Goal: Task Accomplishment & Management: Manage account settings

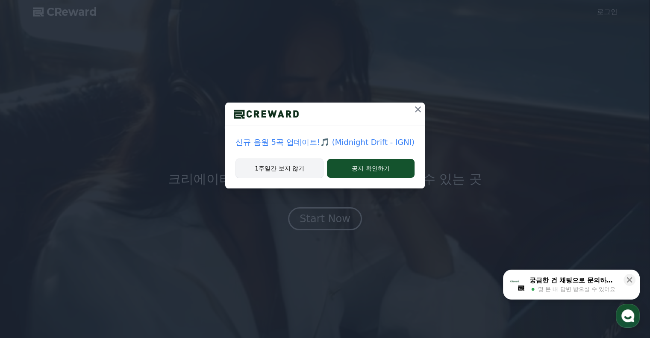
click at [285, 170] on button "1주일간 보지 않기" at bounding box center [279, 168] width 88 height 20
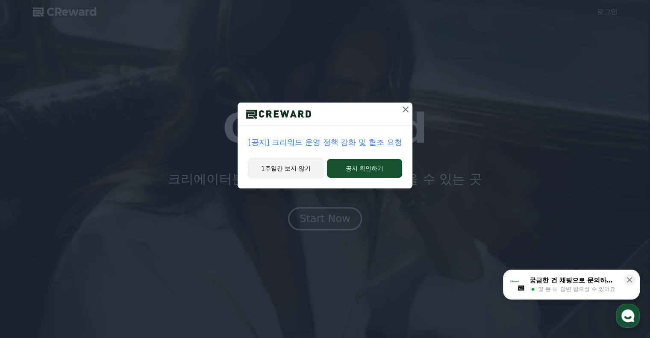
click at [285, 170] on button "1주일간 보지 않기" at bounding box center [286, 168] width 76 height 20
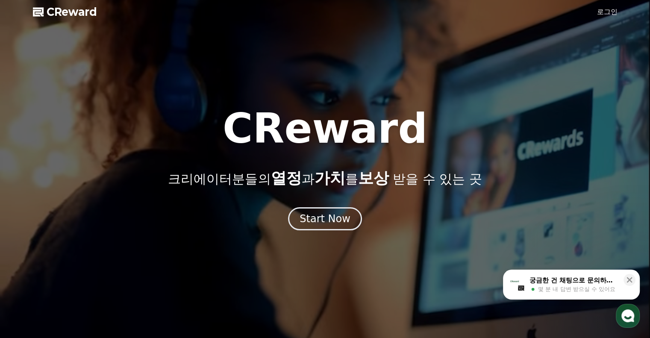
click at [600, 12] on link "로그인" at bounding box center [607, 12] width 21 height 10
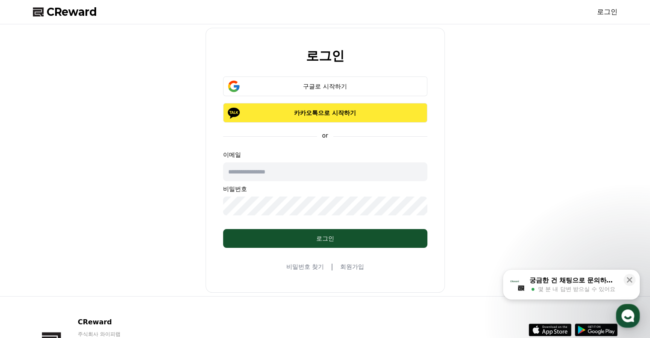
click at [322, 117] on button "카카오톡으로 시작하기" at bounding box center [325, 113] width 204 height 20
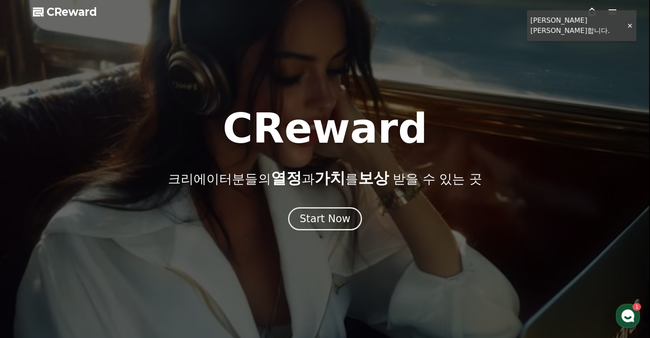
drag, startPoint x: 567, startPoint y: 91, endPoint x: 571, endPoint y: 86, distance: 6.8
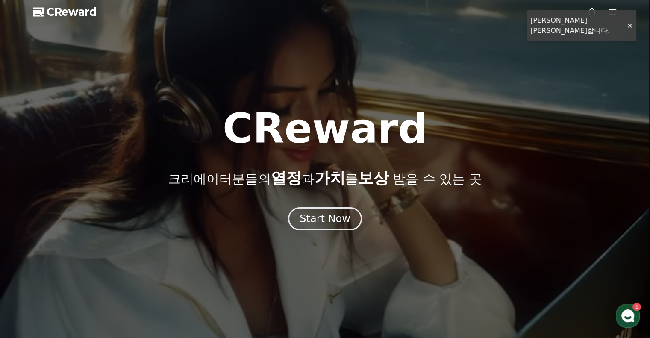
click at [567, 91] on div at bounding box center [325, 169] width 650 height 338
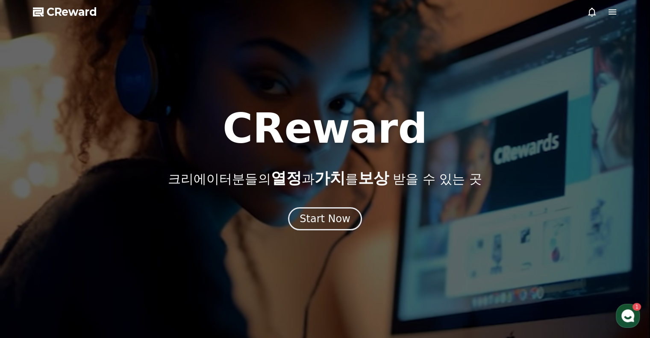
click at [611, 12] on icon at bounding box center [612, 11] width 8 height 5
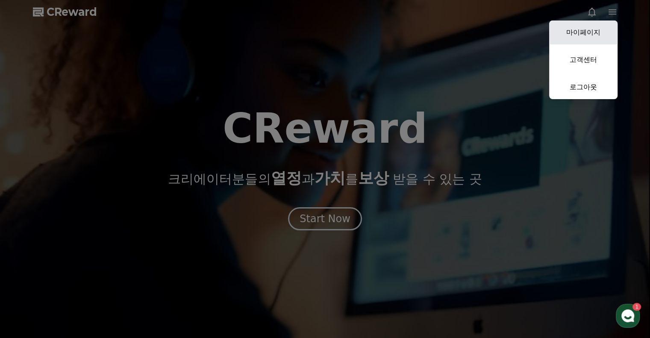
click at [603, 31] on link "마이페이지" at bounding box center [583, 33] width 68 height 24
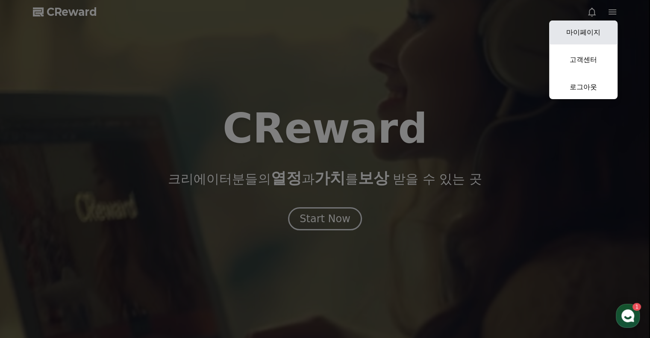
select select "**********"
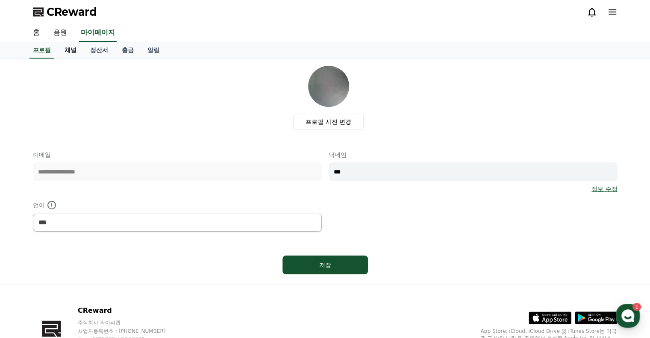
click at [70, 51] on link "채널" at bounding box center [71, 50] width 26 height 16
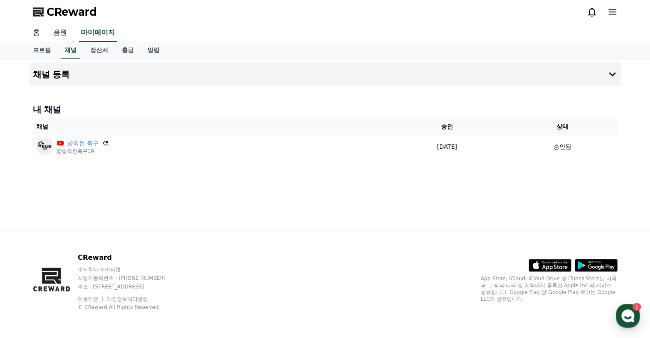
click at [271, 207] on div "채널 등록 내 채널 채널 승인 상태 발칙한 축구 @발칙한축구19 [DATE] 09-22 승인됨" at bounding box center [325, 145] width 598 height 173
click at [362, 208] on div "채널 등록 내 채널 채널 승인 상태 발칙한 축구 @발칙한축구19 [DATE] 09-22 승인됨" at bounding box center [325, 145] width 598 height 173
click at [329, 196] on div "채널 등록 내 채널 채널 승인 상태 발칙한 축구 @발칙한축구19 [DATE] 09-22 승인됨" at bounding box center [325, 145] width 598 height 173
